Goal: Use online tool/utility: Utilize a website feature to perform a specific function

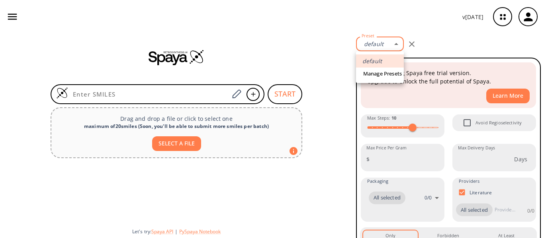
click at [394, 44] on body "v [DATE] [PERSON_NAME] [EMAIL_ADDRESS][DOMAIN_NAME] Retrosynthesis Activities P…" at bounding box center [272, 119] width 544 height 238
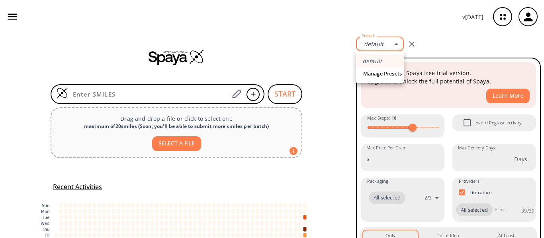
click at [185, 97] on div at bounding box center [272, 119] width 544 height 238
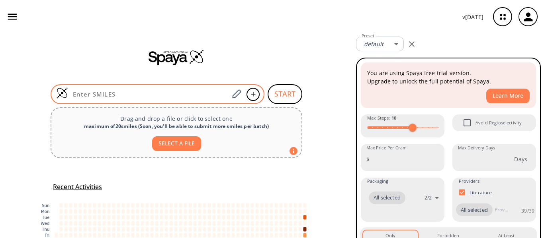
click at [183, 97] on input at bounding box center [148, 94] width 161 height 8
click at [175, 94] on input at bounding box center [148, 94] width 161 height 8
click at [173, 90] on input at bounding box center [148, 94] width 161 height 8
paste input "NC(NC1=CC=C(N2CCOCC2)C=C1)=N"
type input "NC(NC1=CC=C(N2CCOCC2)C=C1)=N"
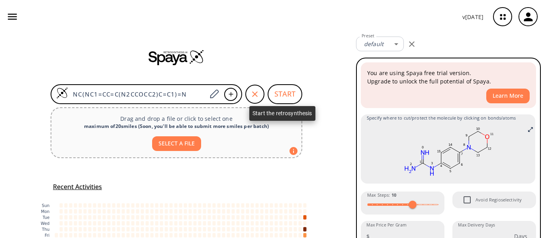
click at [285, 91] on button "START" at bounding box center [284, 94] width 35 height 20
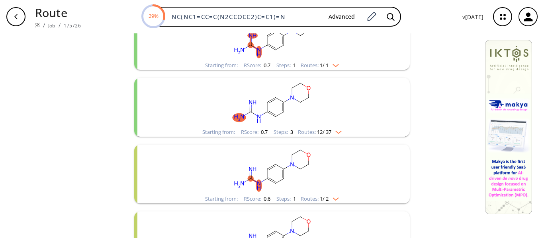
scroll to position [119, 0]
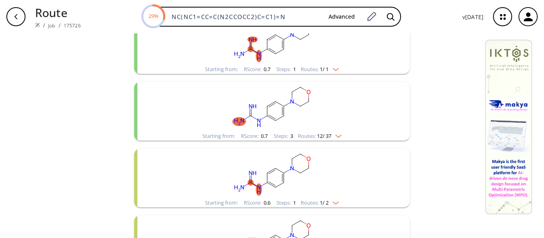
click at [337, 136] on img "clusters" at bounding box center [336, 135] width 10 height 6
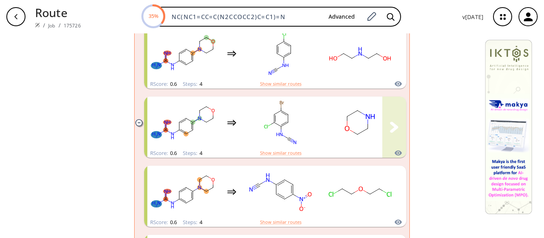
scroll to position [438, 0]
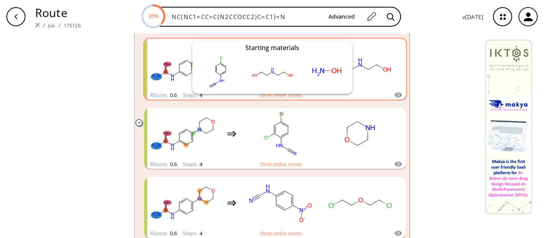
click at [394, 94] on icon "clusters" at bounding box center [398, 95] width 8 height 10
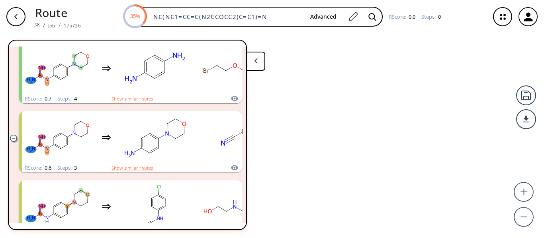
scroll to position [285, 0]
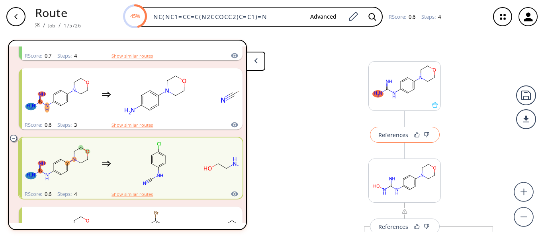
click at [395, 138] on div "References" at bounding box center [393, 135] width 30 height 5
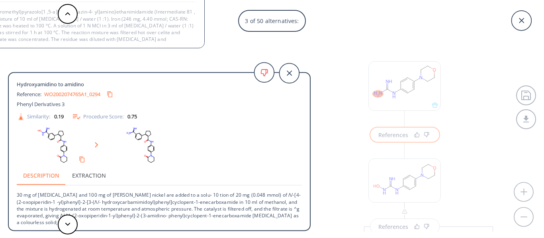
scroll to position [1, 0]
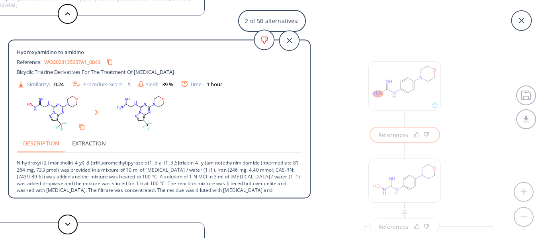
click at [189, 170] on p "N-hydroxy{[2-(morpholin-4-yl)-8-(trifluoromethyl)pyrazolo[1 ,5-a][1 ,3,5]triazi…" at bounding box center [159, 187] width 285 height 68
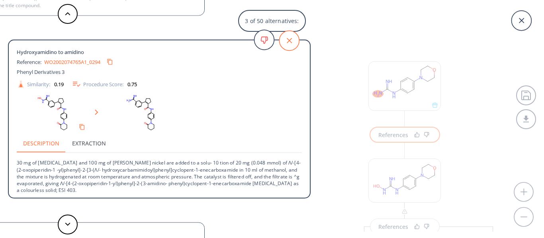
click at [287, 41] on icon at bounding box center [289, 41] width 20 height 20
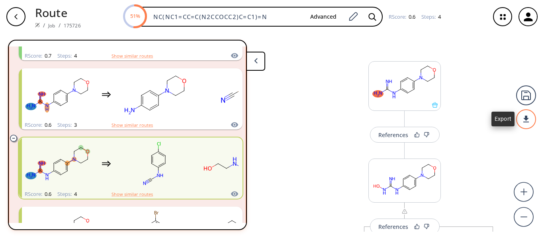
click at [526, 119] on div at bounding box center [526, 119] width 20 height 20
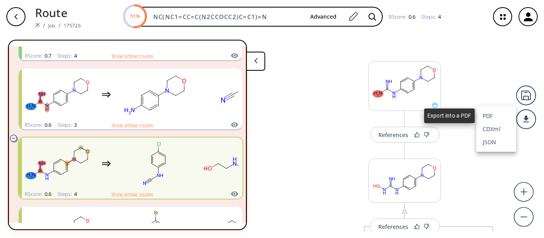
click at [494, 117] on li "PDF" at bounding box center [496, 115] width 40 height 13
